Goal: Transaction & Acquisition: Book appointment/travel/reservation

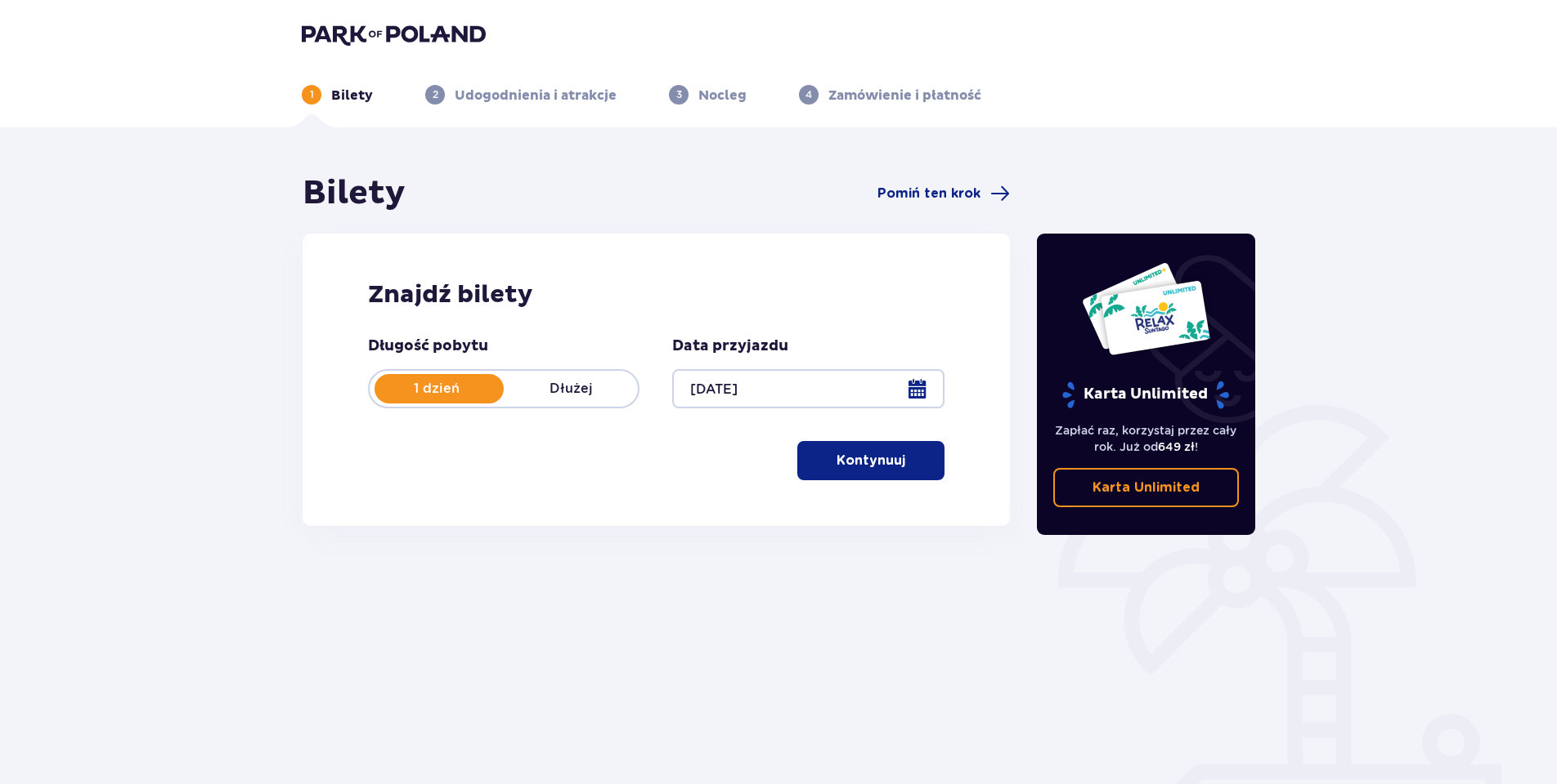
click at [860, 471] on button "Kontynuuj" at bounding box center [870, 461] width 147 height 39
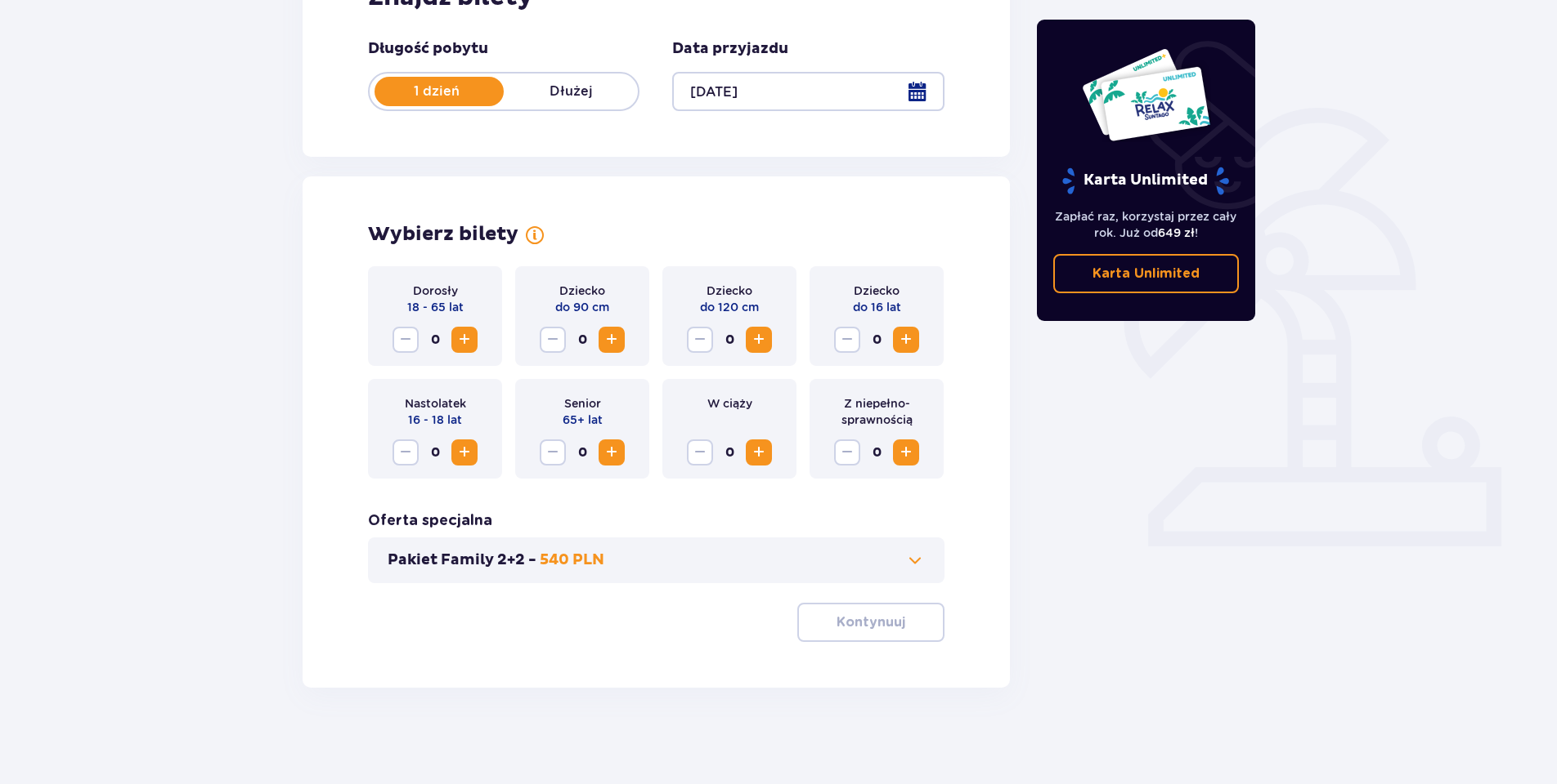
scroll to position [299, 0]
click at [457, 343] on span "Zwiększ" at bounding box center [464, 339] width 20 height 20
click at [457, 342] on span "Zwiększ" at bounding box center [464, 339] width 20 height 20
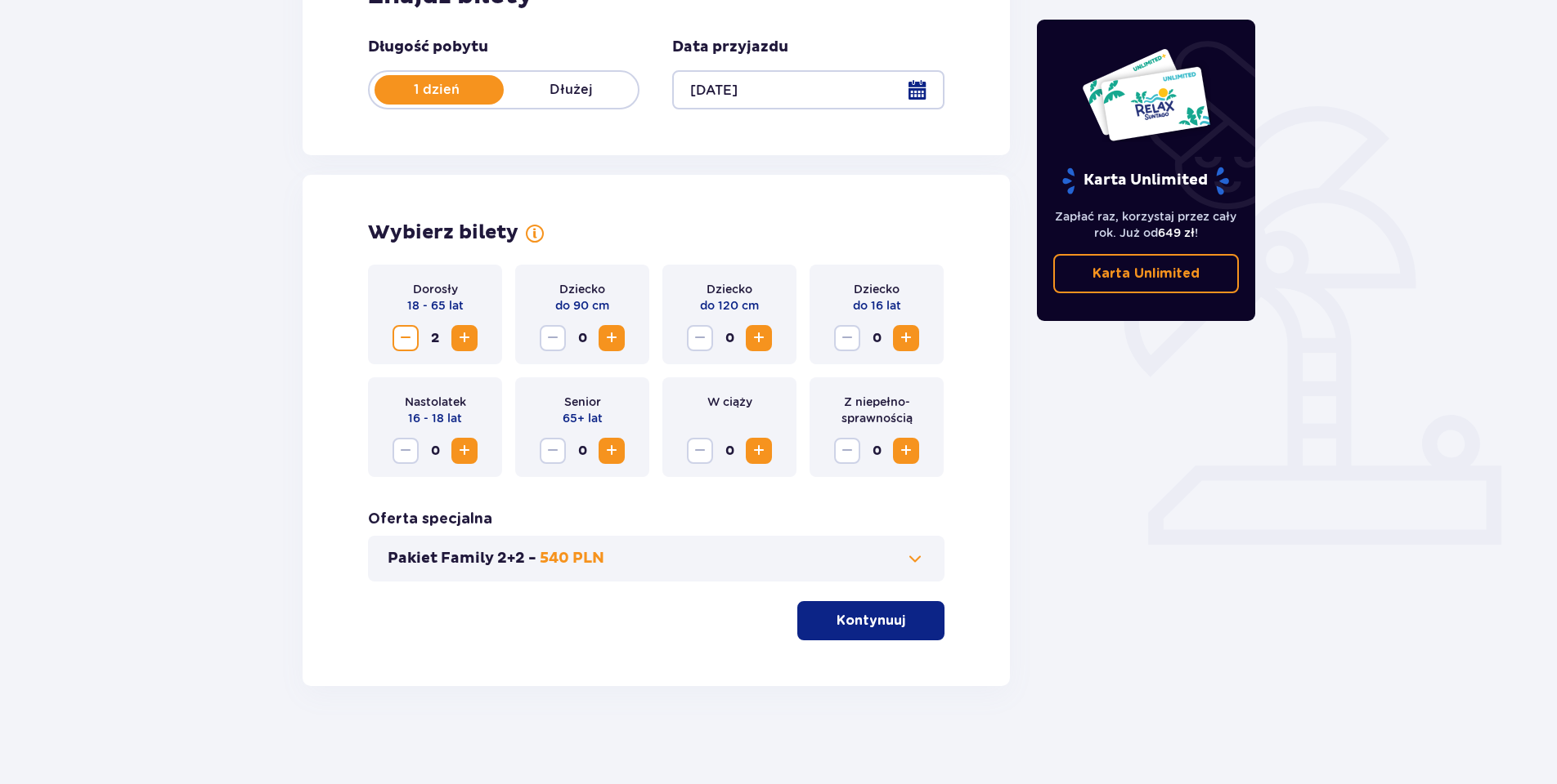
click at [911, 341] on span "Zwiększ" at bounding box center [906, 339] width 20 height 20
click at [851, 632] on button "Kontynuuj" at bounding box center [870, 621] width 147 height 39
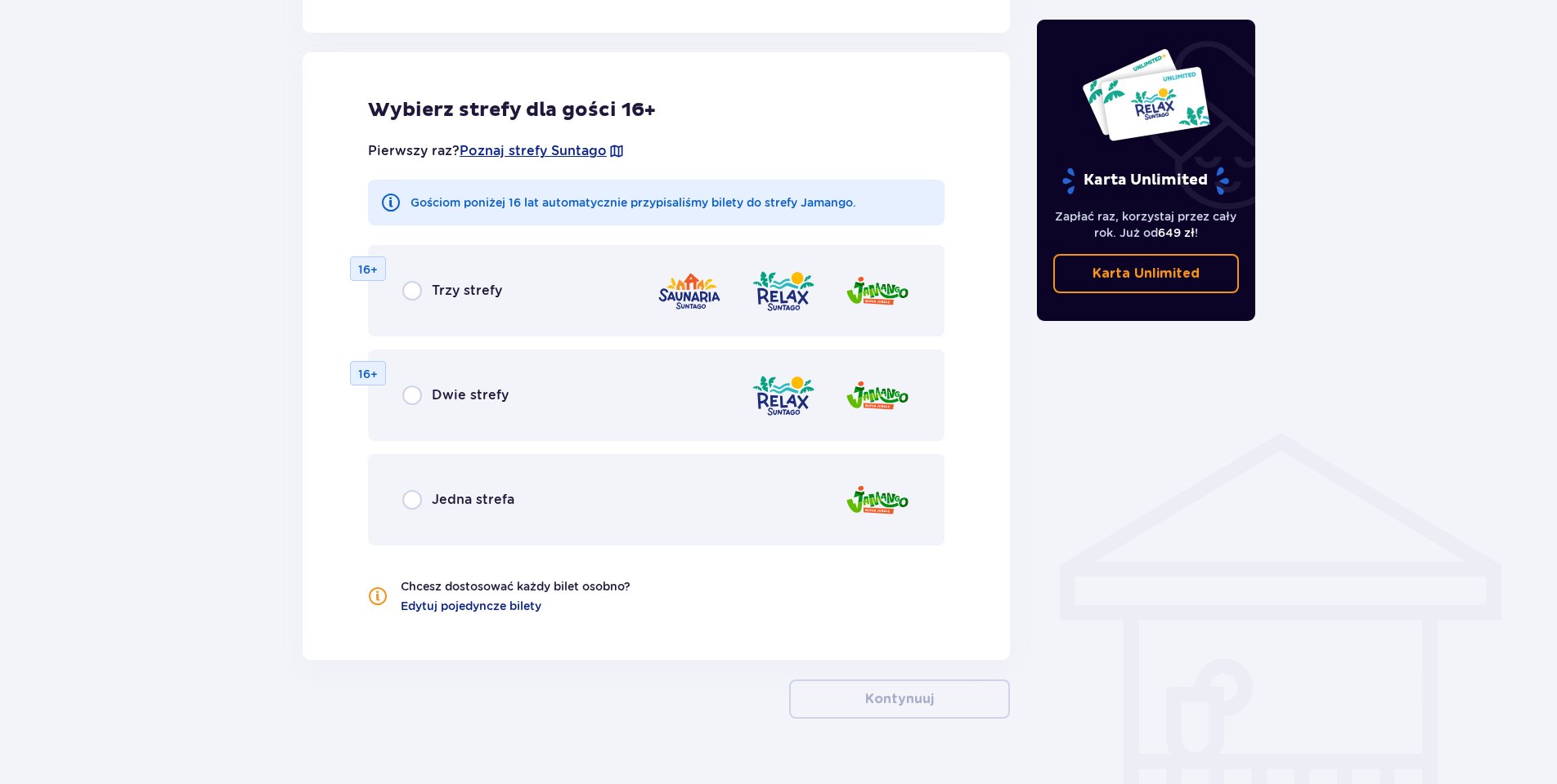
scroll to position [907, 0]
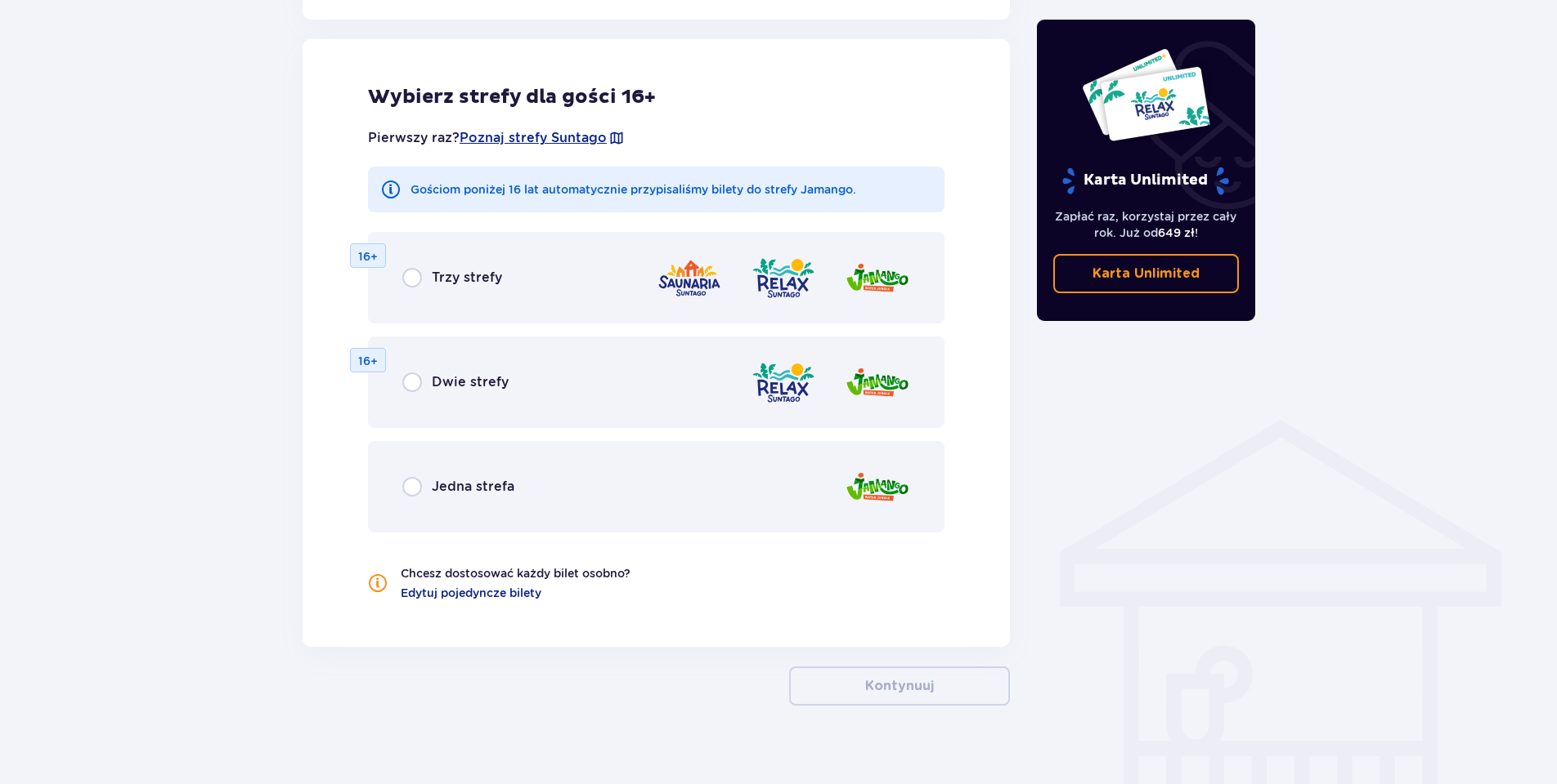
click at [421, 481] on input "radio" at bounding box center [412, 487] width 20 height 20
radio input "true"
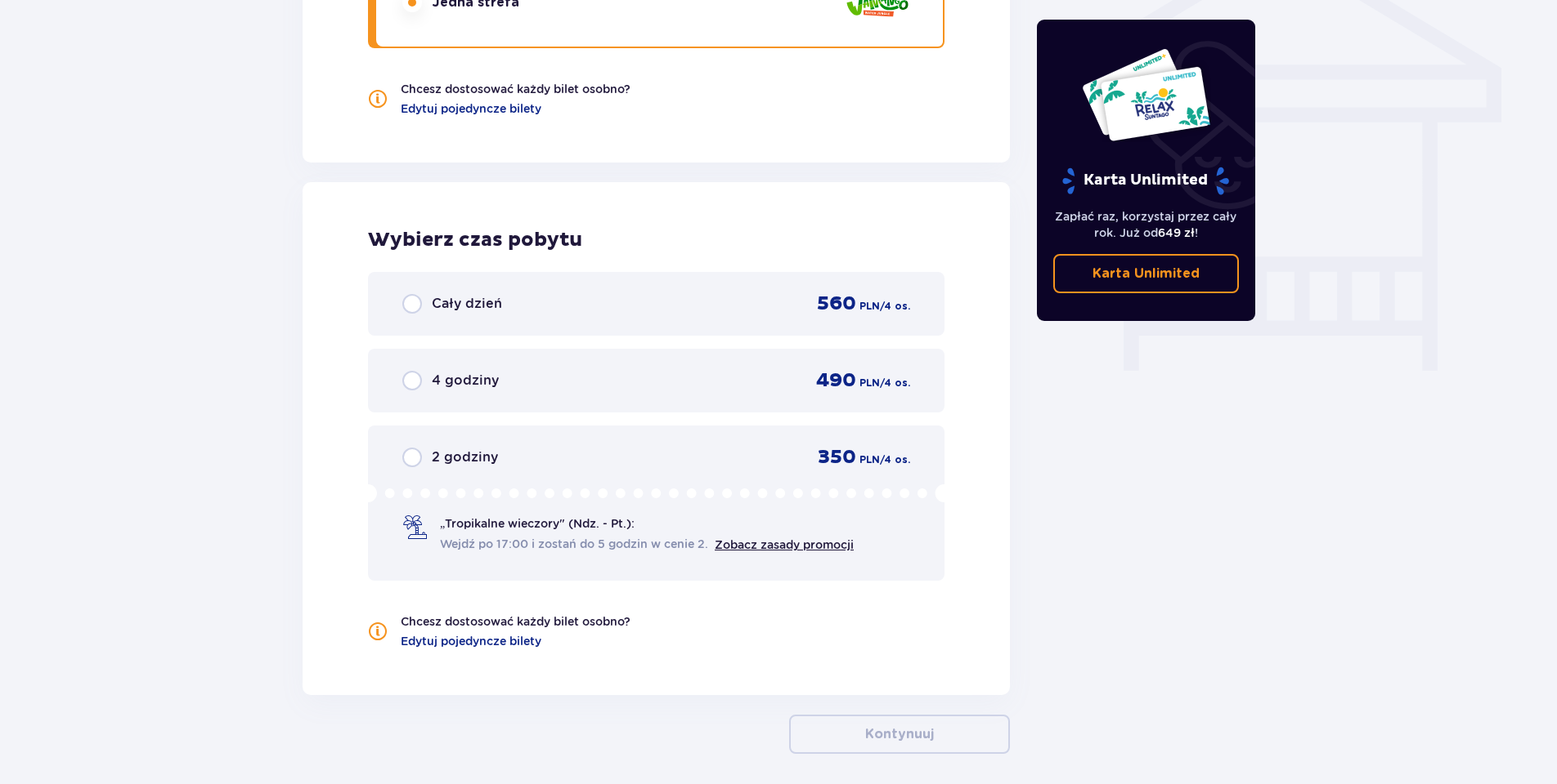
click at [415, 486] on div "Cały dzień 560 PLN / 4 os. 4 godziny 490 PLN / 4 os. 2 godziny 350 PLN / 4 os. …" at bounding box center [655, 427] width 576 height 309
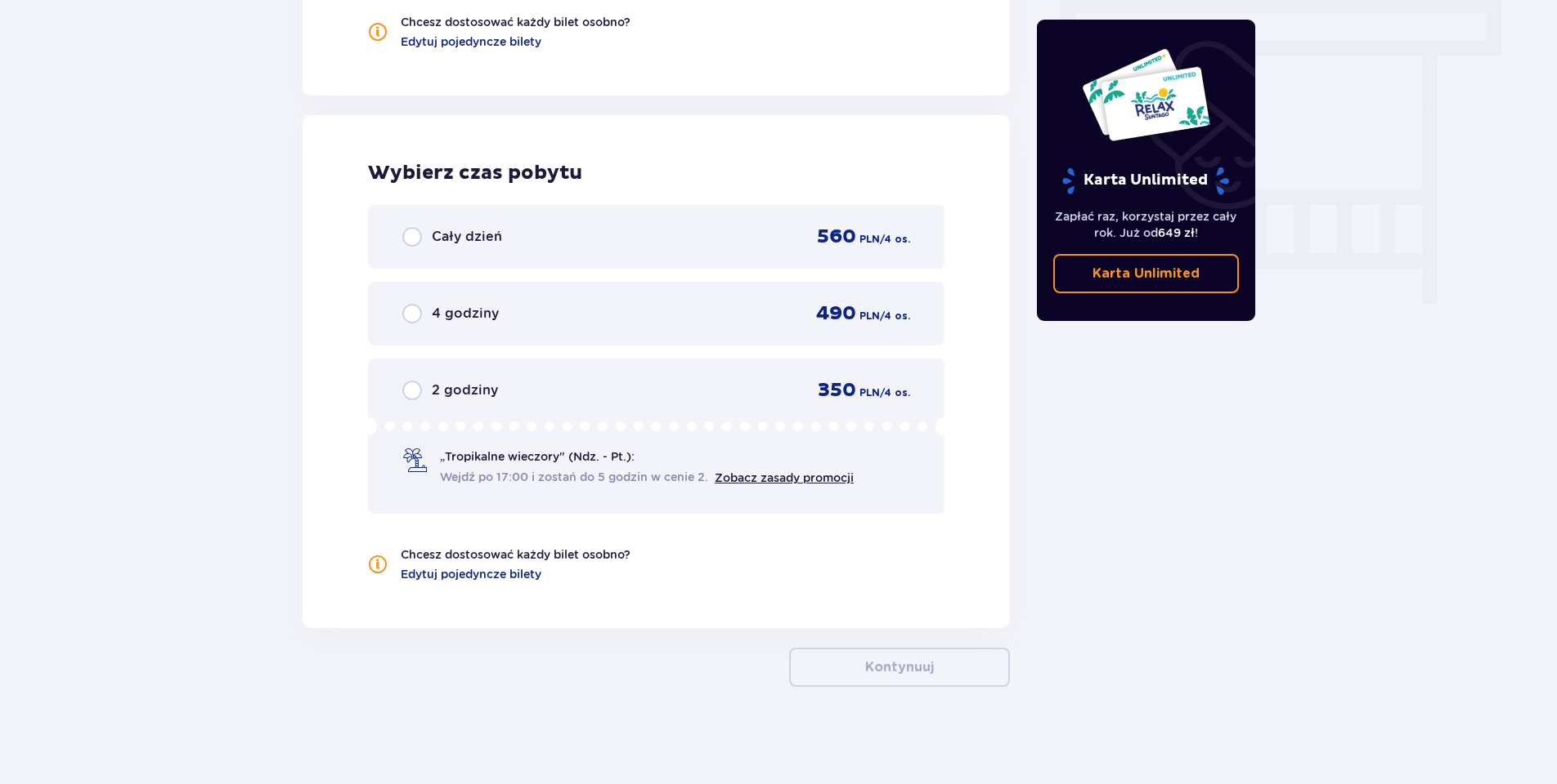
scroll to position [1459, 0]
click at [747, 476] on link "Zobacz zasady promocji" at bounding box center [783, 477] width 139 height 13
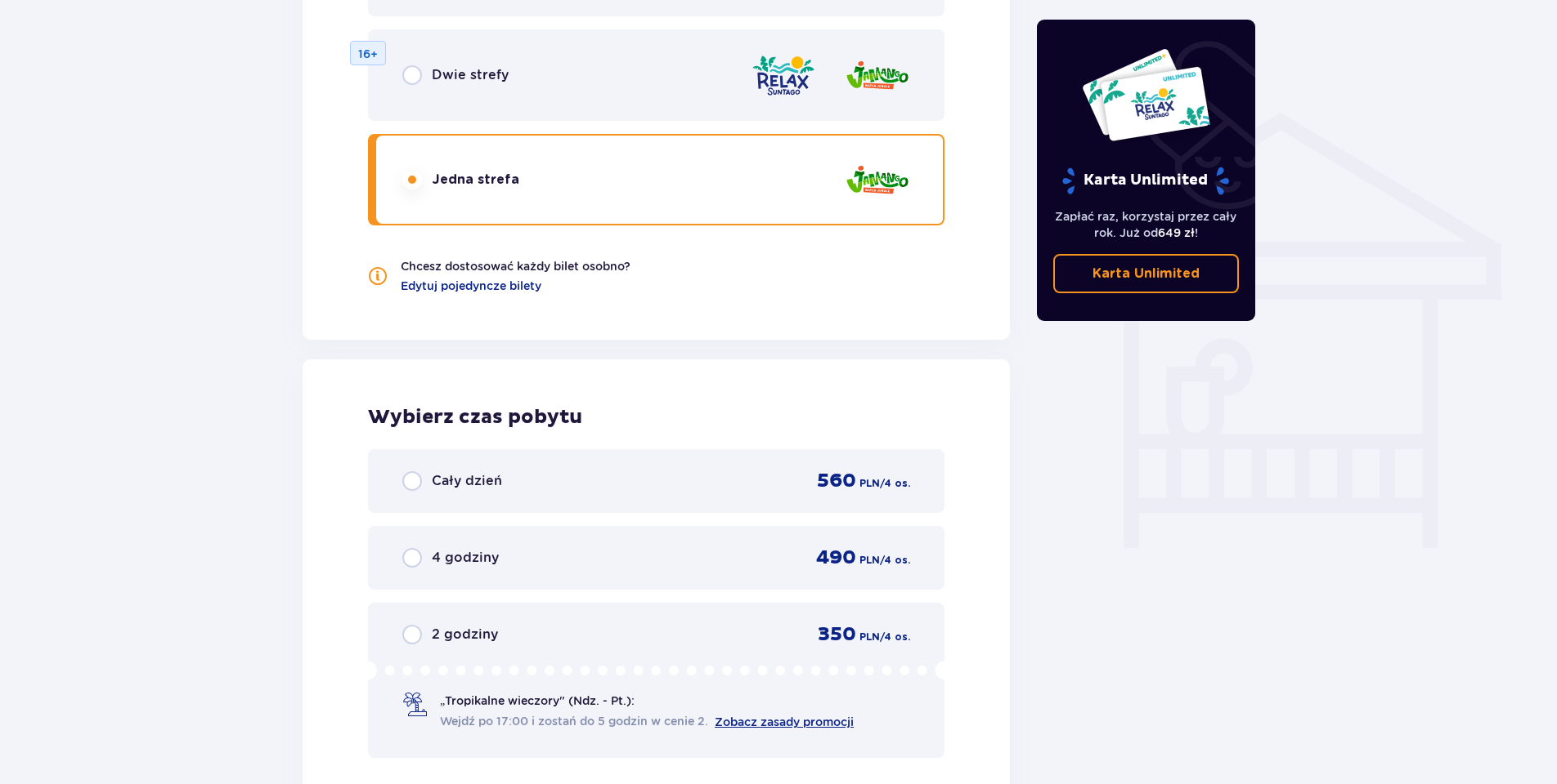
scroll to position [888, 0]
